Goal: Task Accomplishment & Management: Complete application form

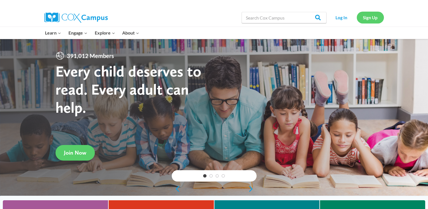
click at [367, 17] on link "Sign Up" at bounding box center [370, 18] width 27 height 12
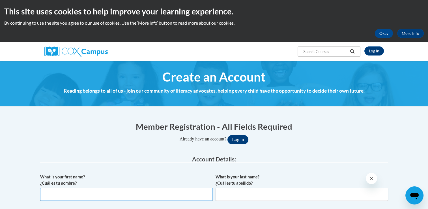
click at [131, 190] on input "What is your first name? ¿Cuál es tu nombre?" at bounding box center [126, 194] width 173 height 13
type input "Christina"
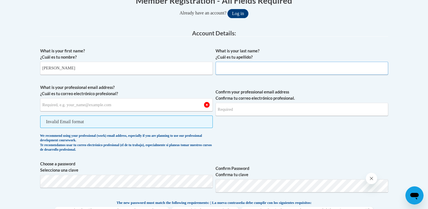
drag, startPoint x: 258, startPoint y: 67, endPoint x: 258, endPoint y: 56, distance: 11.6
click at [258, 56] on span "What is your last name? ¿Cuál es tu apellido?" at bounding box center [302, 61] width 173 height 27
type input "Temple"
click at [113, 106] on input "What is your professional email address? ¿Cuál es tu correo electrónico profesi…" at bounding box center [126, 104] width 173 height 13
type input "ctemple4@student.clayton.edu"
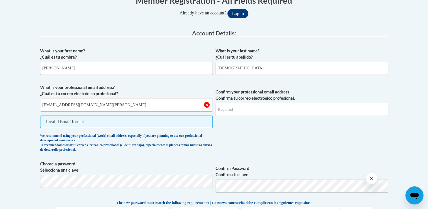
type input "ctemple4@student.clayton.edu"
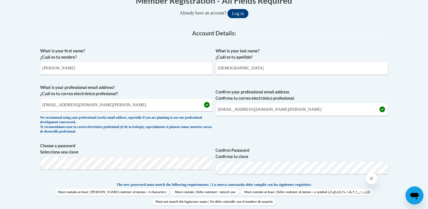
drag, startPoint x: 428, startPoint y: 85, endPoint x: 430, endPoint y: 127, distance: 42.5
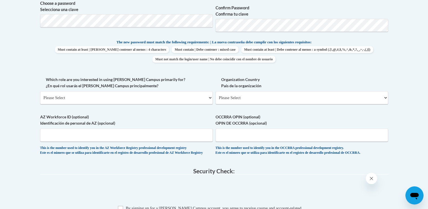
scroll to position [281, 0]
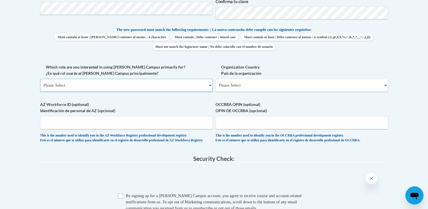
click at [155, 85] on select "Please Select College/University | Colegio/Universidad Community/Nonprofit Part…" at bounding box center [126, 85] width 173 height 13
select select "5a18ea06-2b54-4451-96f2-d152daf9eac5"
click at [40, 79] on select "Please Select College/University | Colegio/Universidad Community/Nonprofit Part…" at bounding box center [126, 85] width 173 height 13
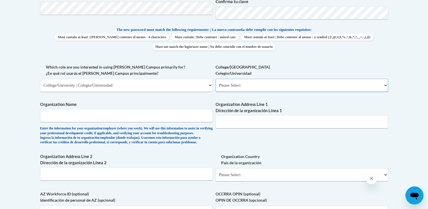
click at [245, 87] on select "Please Select College/University Staff | Empleado universitario College/Univers…" at bounding box center [302, 85] width 173 height 13
select select "99b32b07-cffc-426c-8bf6-0cd77760d84b"
click at [216, 79] on select "Please Select College/University Staff | Empleado universitario College/Univers…" at bounding box center [302, 85] width 173 height 13
click at [66, 111] on input "Organization Name" at bounding box center [126, 115] width 173 height 13
type input "Clayton State University"
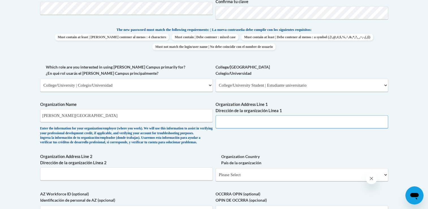
click at [231, 125] on input "Organization Address Line 1 Dirección de la organización Línea 1" at bounding box center [302, 121] width 173 height 13
type input "2000 Clayton State Blvd Morrow, GA 30260"
click at [237, 181] on select "Please Select United States | Estados Unidos Outside of the United States | Fue…" at bounding box center [302, 174] width 173 height 13
select select "ad49bcad-a171-4b2e-b99c-48b446064914"
click at [216, 177] on select "Please Select United States | Estados Unidos Outside of the United States | Fue…" at bounding box center [302, 174] width 173 height 13
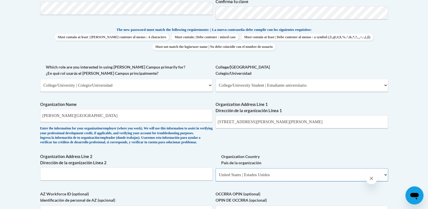
select select
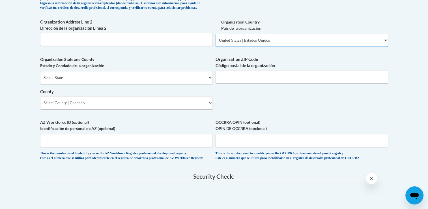
scroll to position [418, 0]
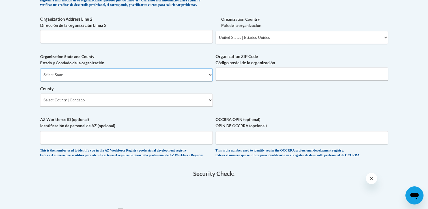
click at [143, 81] on select "Select State Alabama Alaska Arizona Arkansas California Colorado Connecticut De…" at bounding box center [126, 74] width 173 height 13
select select "Georgia"
click at [40, 77] on select "Select State Alabama Alaska Arizona Arkansas California Colorado Connecticut De…" at bounding box center [126, 74] width 173 height 13
click at [283, 80] on input "Organization ZIP Code Código postal de la organización" at bounding box center [302, 73] width 173 height 13
type input "30260"
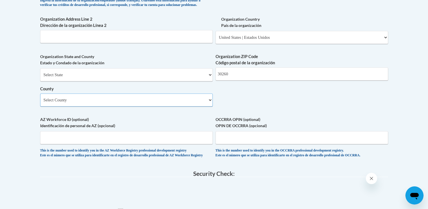
click at [126, 106] on select "Select County Appling Atkinson Bacon Baker Baldwin Banks Barrow Bartow Ben Hill…" at bounding box center [126, 99] width 173 height 13
select select "Clayton"
click at [40, 102] on select "Select County Appling Atkinson Bacon Baker Baldwin Banks Barrow Bartow Ben Hill…" at bounding box center [126, 99] width 173 height 13
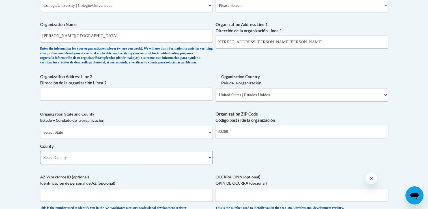
scroll to position [360, 0]
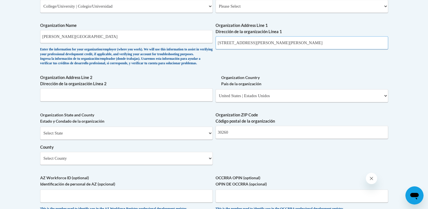
click at [308, 43] on input "2000 Clayton State Blvd Morrow, GA 30260" at bounding box center [302, 42] width 173 height 13
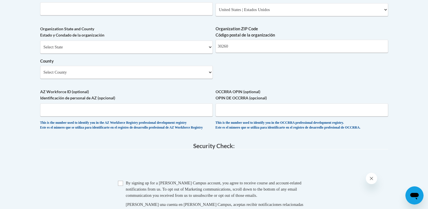
scroll to position [455, 0]
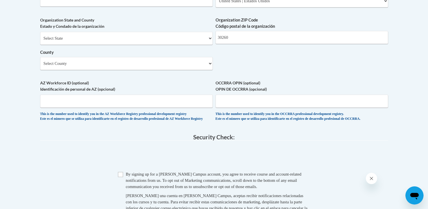
type input "2000 Clayton State Blvd"
click at [120, 177] on input "Checkbox" at bounding box center [120, 174] width 5 height 5
checkbox input "true"
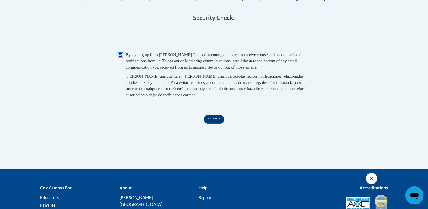
scroll to position [576, 0]
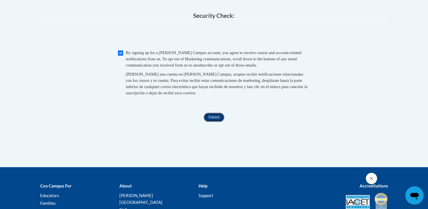
click at [216, 122] on input "Submit" at bounding box center [214, 117] width 20 height 9
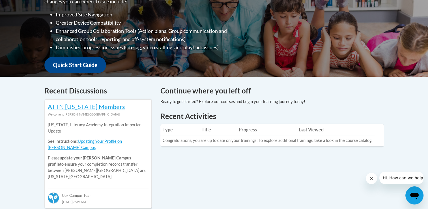
scroll to position [122, 0]
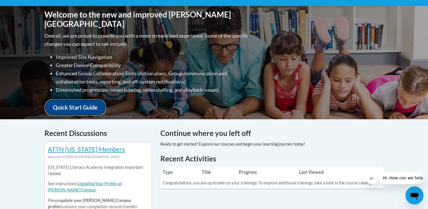
click at [64, 106] on link "Quick Start Guide" at bounding box center [75, 107] width 62 height 16
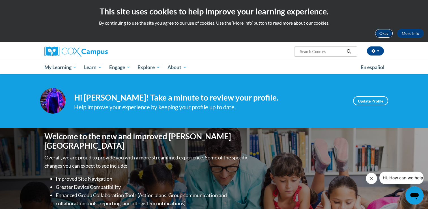
click at [383, 32] on button "Okay" at bounding box center [384, 33] width 18 height 9
